Goal: Navigation & Orientation: Understand site structure

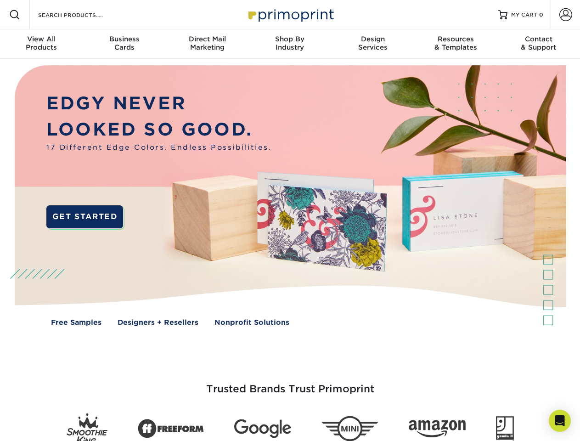
click at [290, 221] on img at bounding box center [290, 202] width 574 height 287
click at [15, 15] on span at bounding box center [14, 14] width 11 height 11
click at [566, 15] on span at bounding box center [566, 14] width 13 height 13
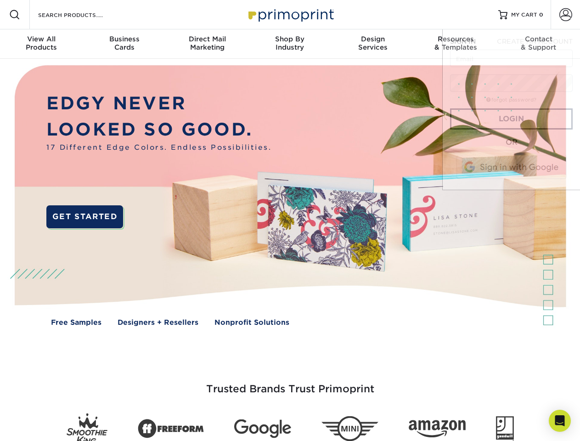
click at [41, 44] on div "View All Products" at bounding box center [41, 43] width 83 height 17
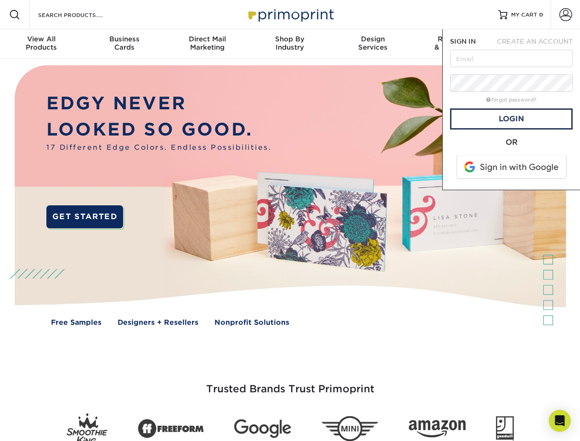
click at [124, 44] on div "Business Cards" at bounding box center [124, 43] width 83 height 17
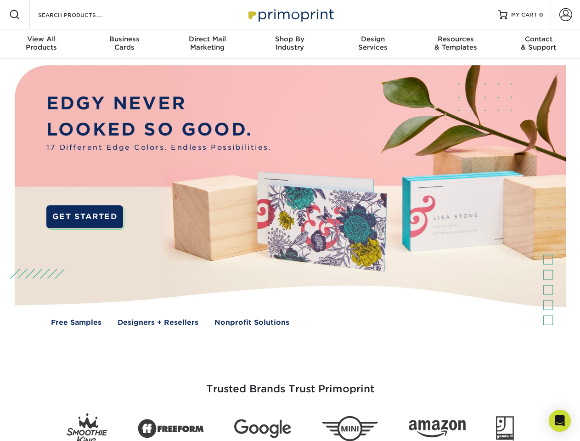
click at [207, 44] on div "Direct Mail Marketing" at bounding box center [207, 43] width 83 height 17
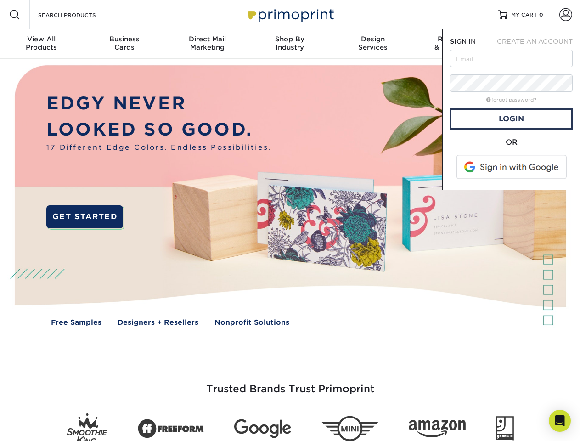
click at [290, 44] on div "Shop By Industry" at bounding box center [290, 43] width 83 height 17
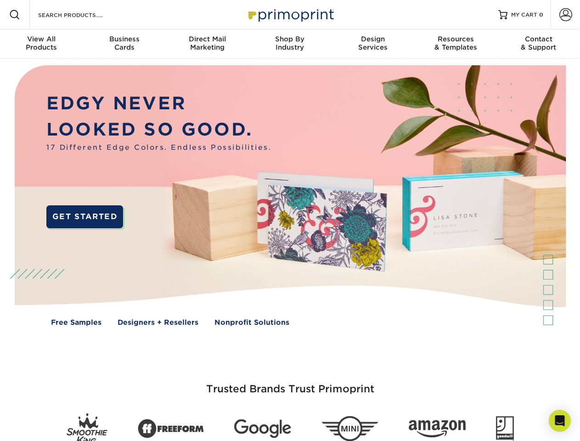
click at [373, 44] on div "Design Services" at bounding box center [373, 43] width 83 height 17
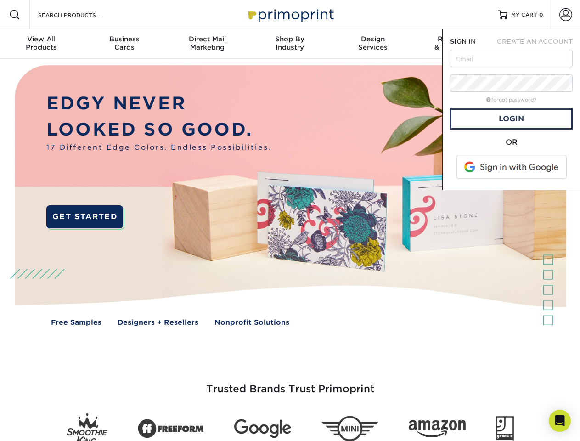
click at [456, 44] on span "SIGN IN" at bounding box center [463, 41] width 26 height 7
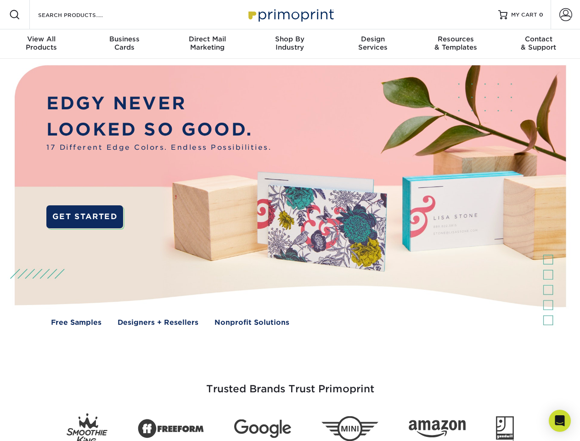
click at [539, 44] on div "Contact & Support" at bounding box center [539, 43] width 83 height 17
